Goal: Obtain resource: Obtain resource

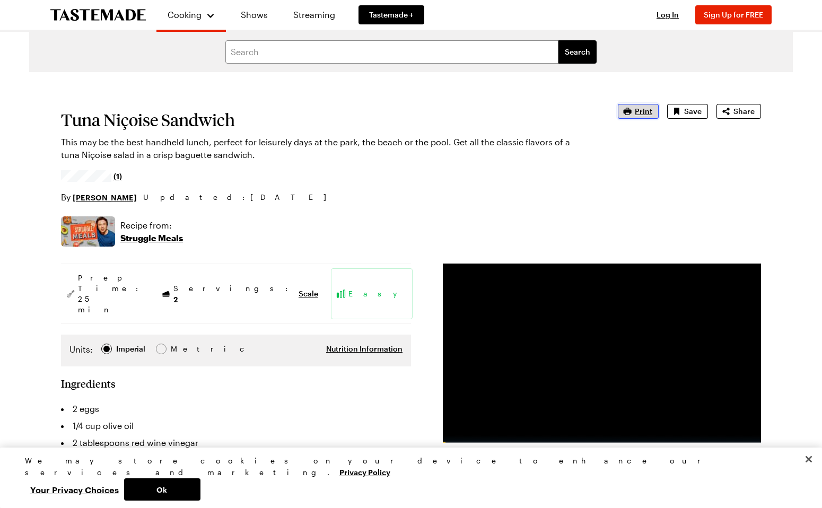
click at [643, 114] on span "Print" at bounding box center [644, 111] width 18 height 11
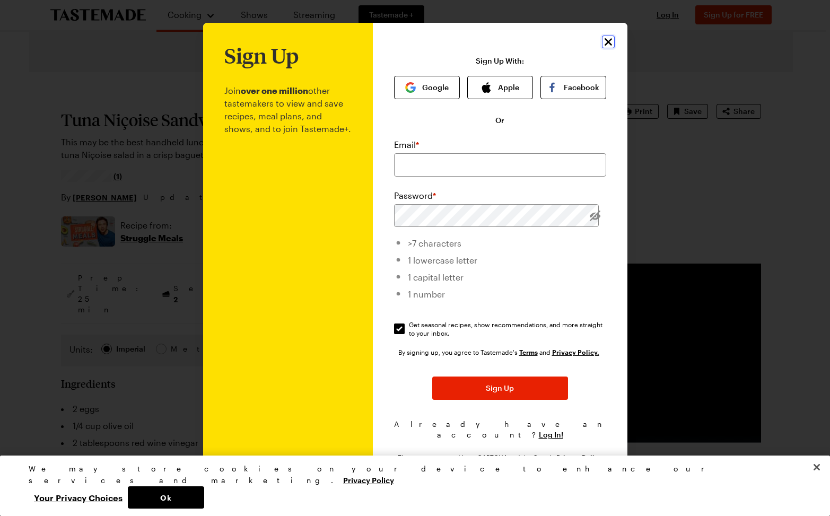
click at [606, 43] on icon "Close" at bounding box center [608, 42] width 13 height 13
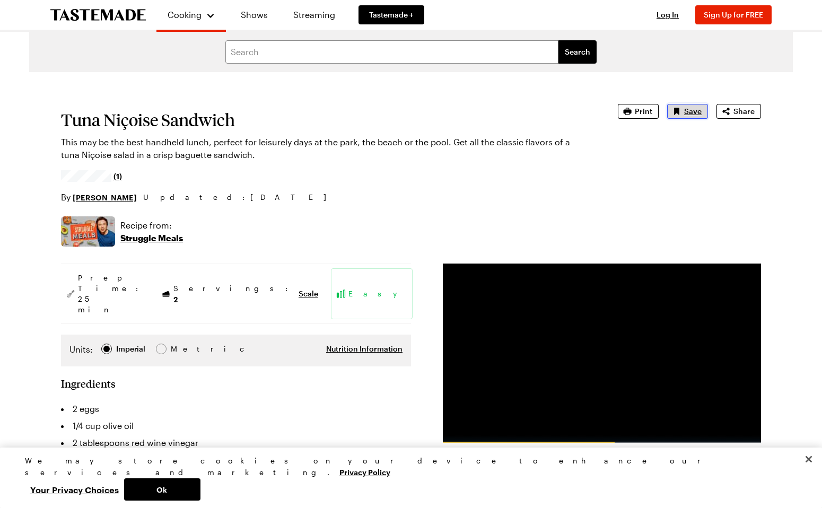
click at [686, 112] on span "Save" at bounding box center [693, 111] width 18 height 11
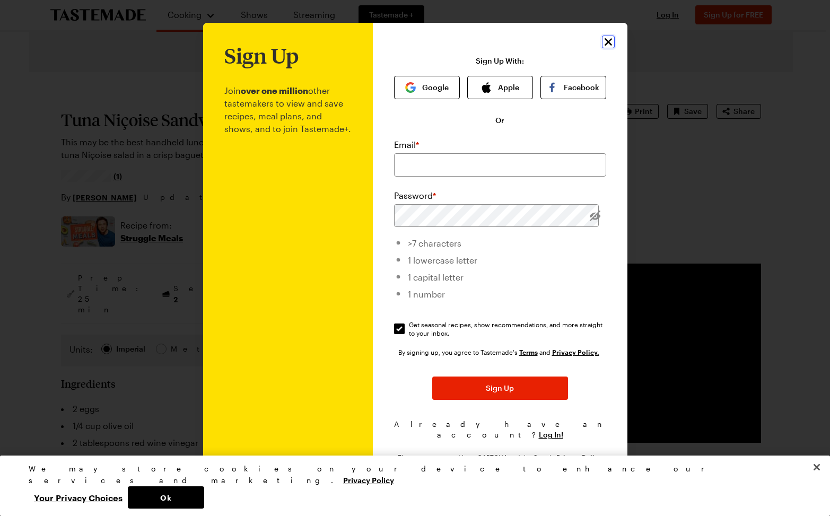
click at [606, 41] on icon "Close" at bounding box center [608, 42] width 13 height 13
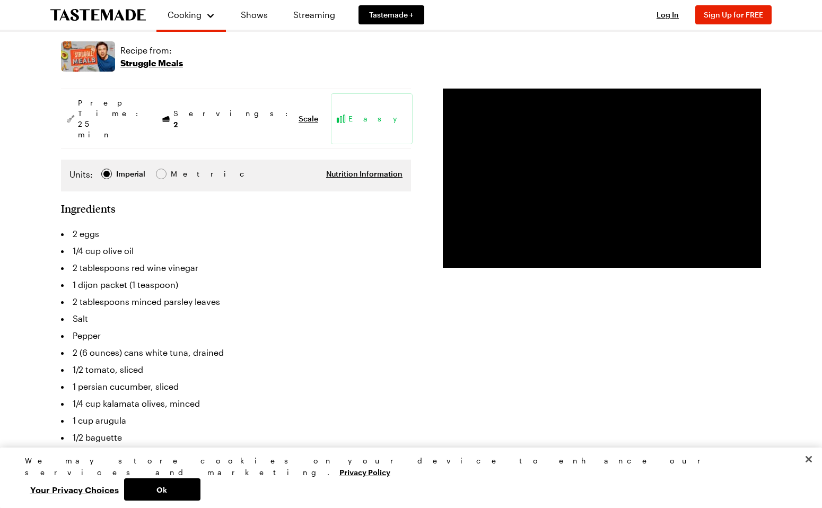
scroll to position [152, 0]
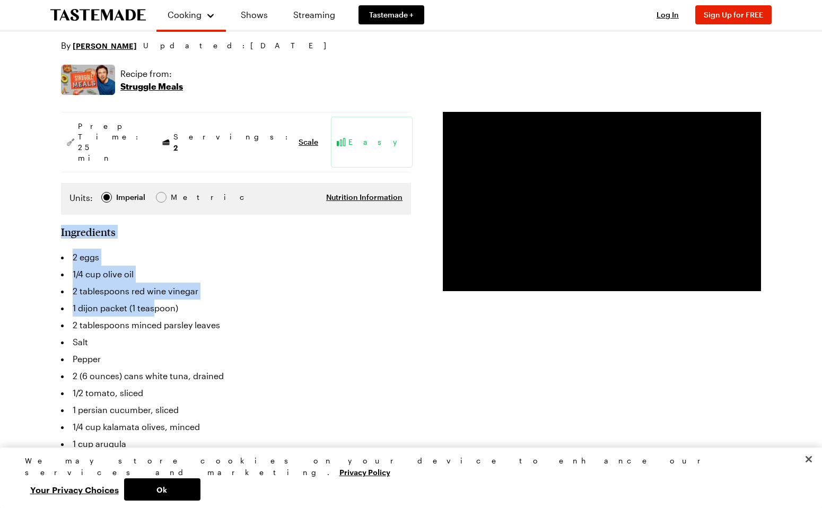
drag, startPoint x: 62, startPoint y: 201, endPoint x: 193, endPoint y: 305, distance: 167.3
click at [177, 290] on section "Ingredients 2 eggs 1/4 cup olive oil 2 tablespoons red wine vinegar 1 dijon pac…" at bounding box center [236, 391] width 350 height 333
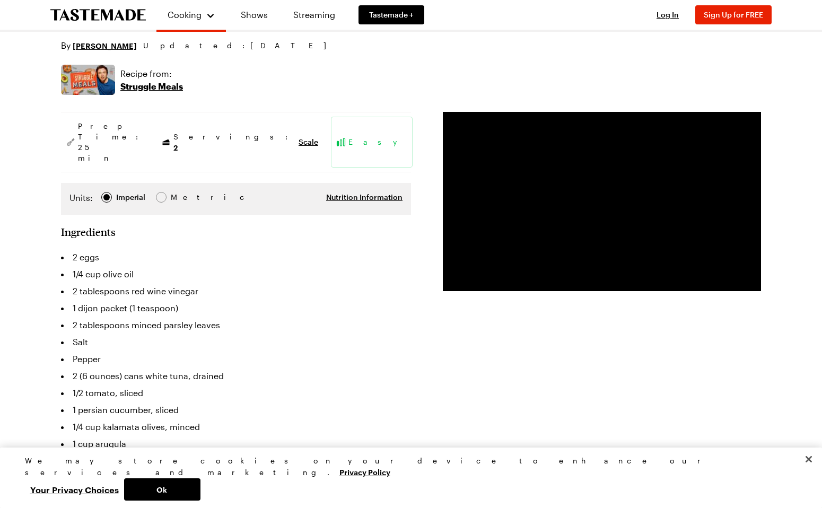
drag, startPoint x: 193, startPoint y: 305, endPoint x: 286, endPoint y: 391, distance: 127.2
click at [289, 398] on ul "2 eggs 1/4 cup olive oil 2 tablespoons red wine vinegar 1 dijon packet (1 teasp…" at bounding box center [236, 359] width 350 height 221
click at [63, 225] on h2 "Ingredients" at bounding box center [88, 231] width 55 height 13
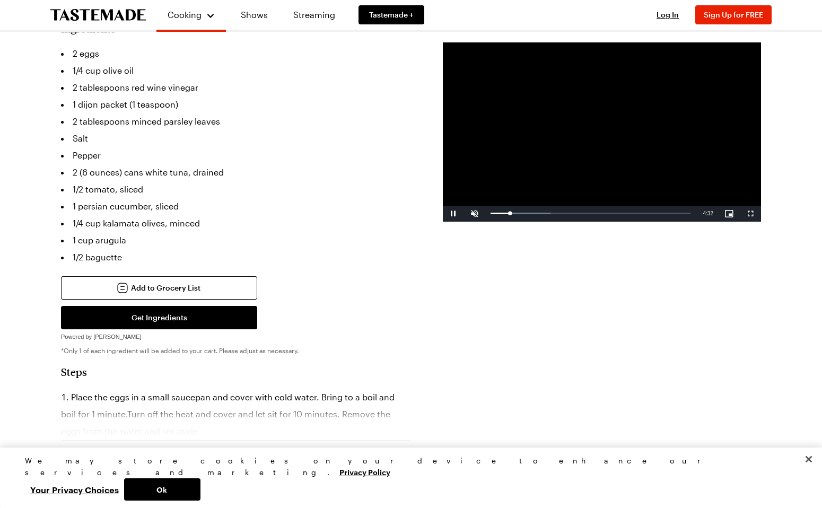
scroll to position [334, 0]
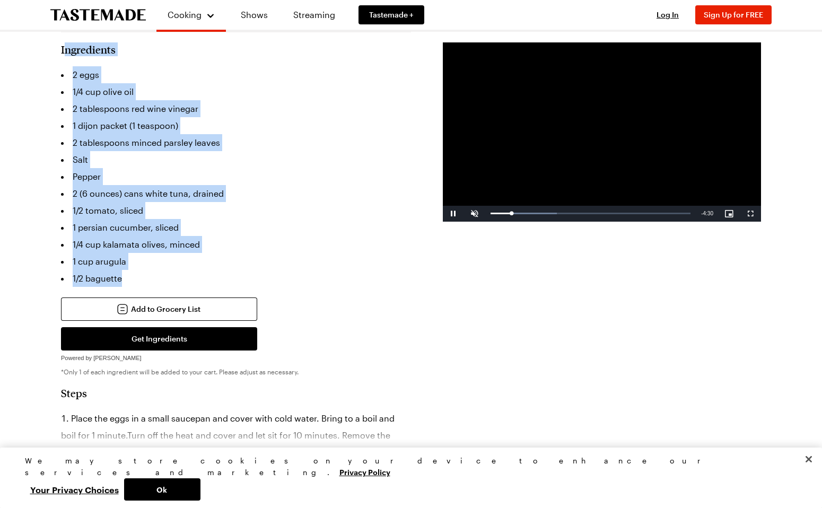
click at [138, 270] on li "1/2 baguette" at bounding box center [236, 278] width 350 height 17
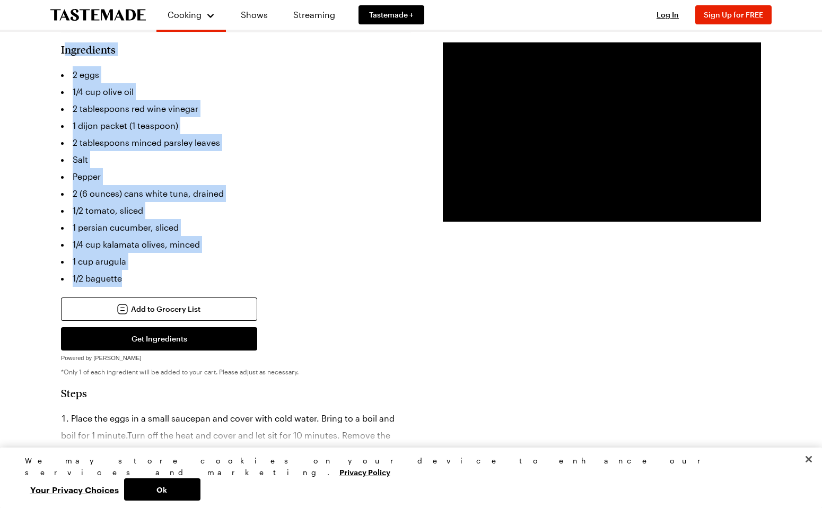
copy section "ngredients 2 eggs 1/4 cup olive oil 2 tablespoons red wine vinegar 1 dijon pack…"
